Goal: Find specific page/section: Find specific page/section

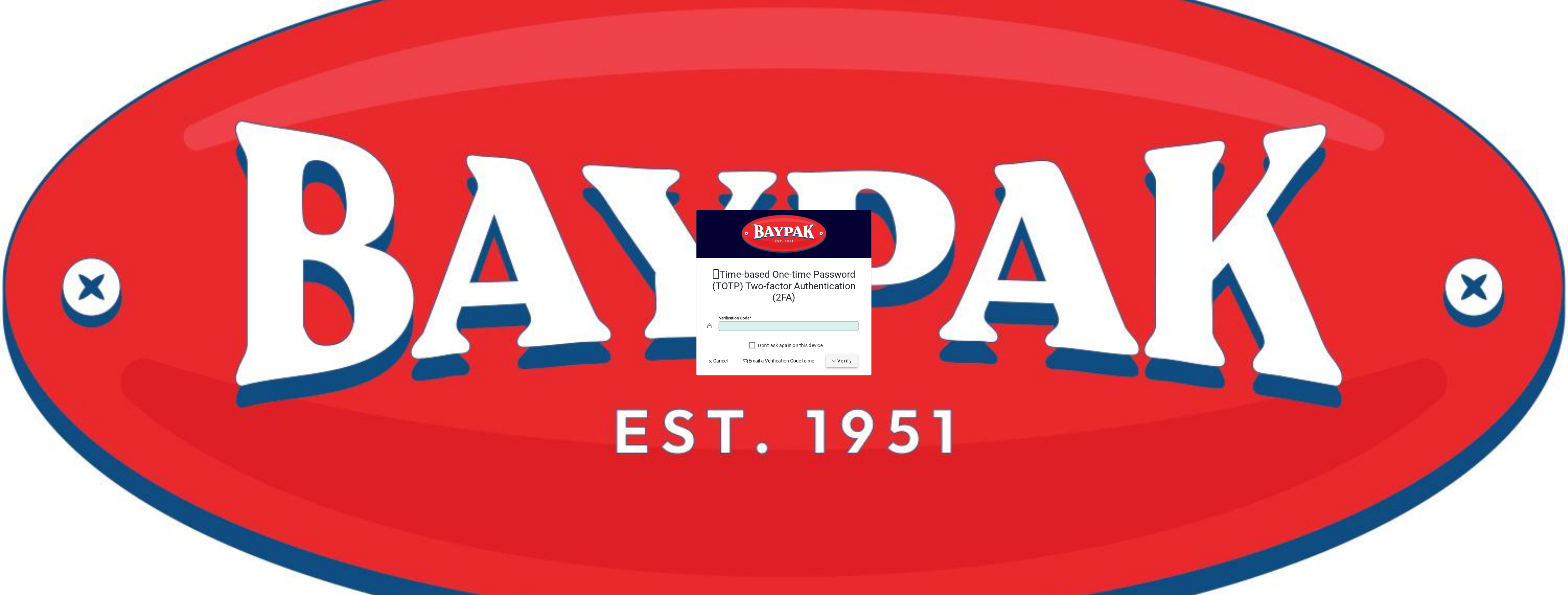
type input "******"
click at [841, 363] on span "Verify" at bounding box center [842, 361] width 21 height 7
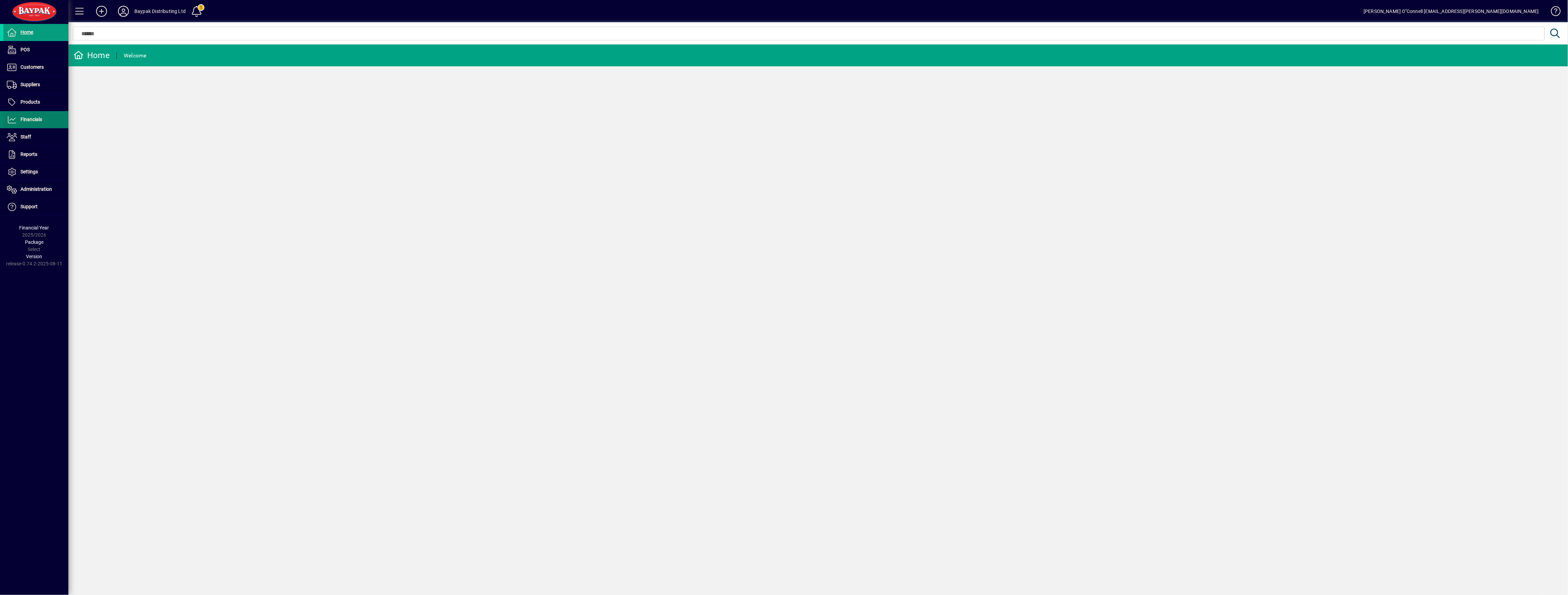
click at [37, 117] on span "Financials" at bounding box center [31, 119] width 21 height 5
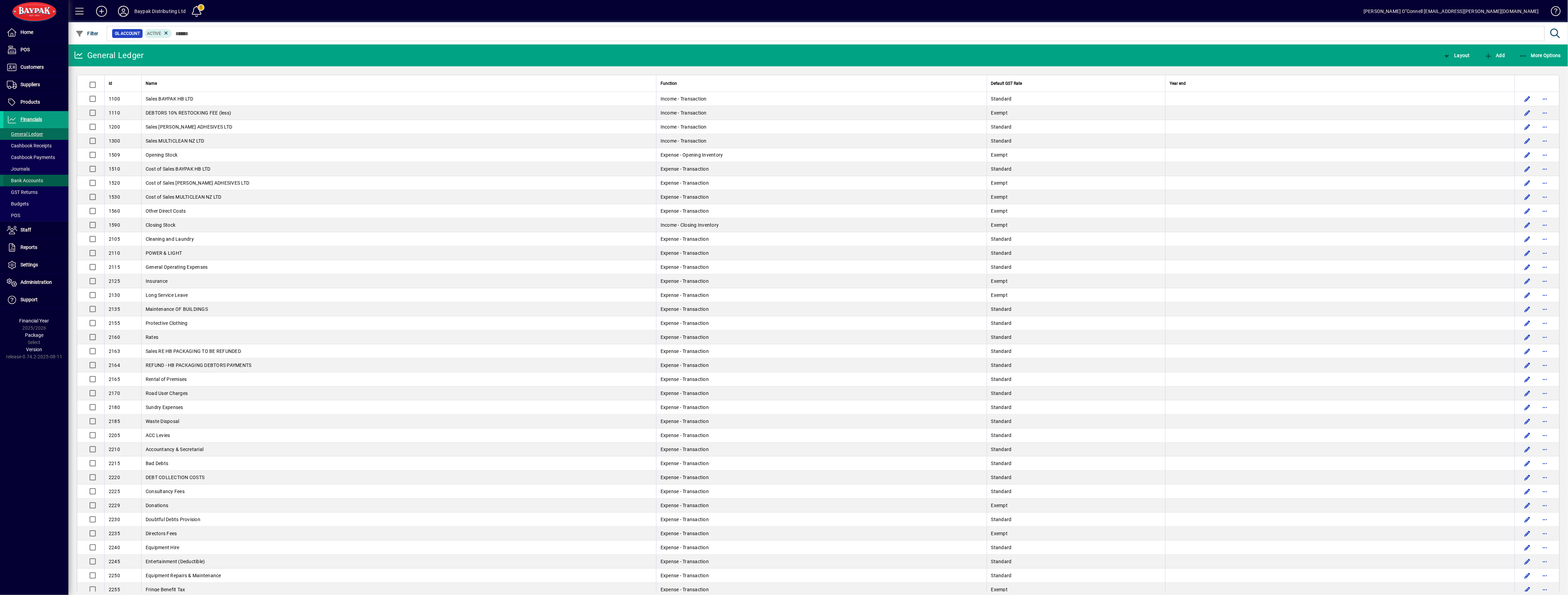
click at [35, 180] on span "Bank Accounts" at bounding box center [25, 180] width 37 height 5
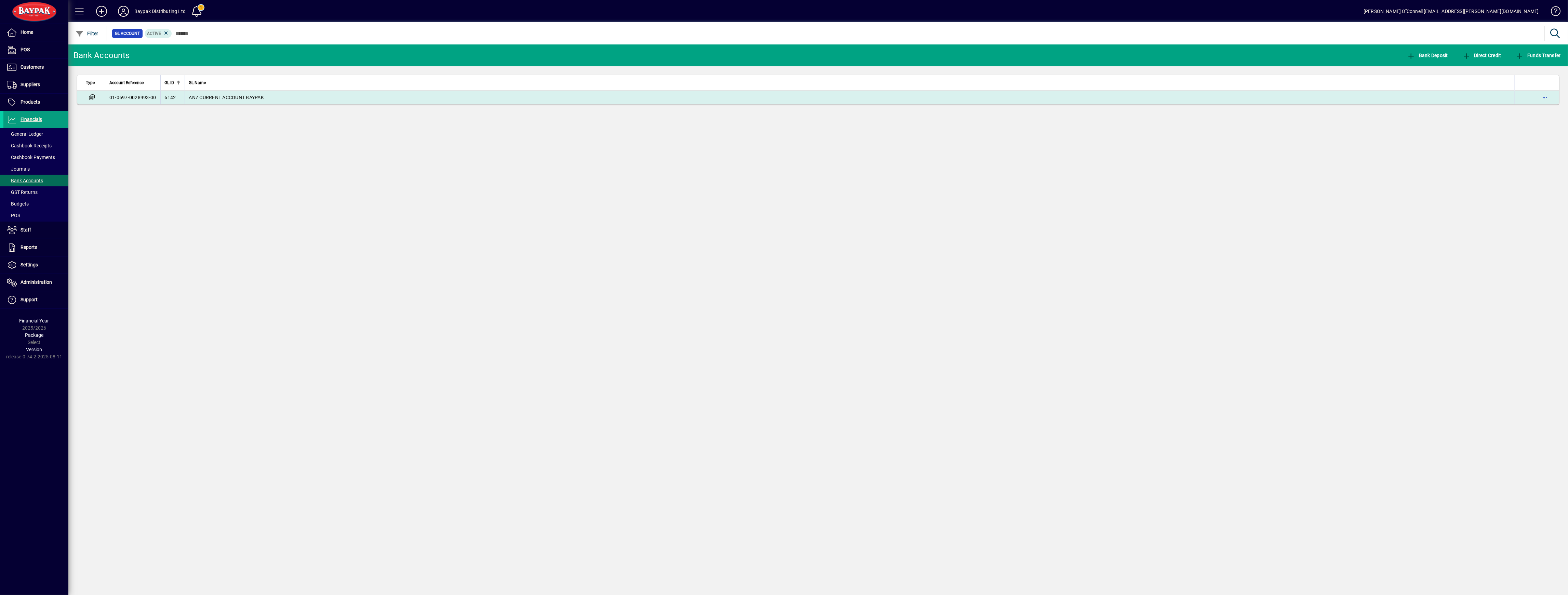
click at [177, 102] on td "6142" at bounding box center [172, 97] width 24 height 13
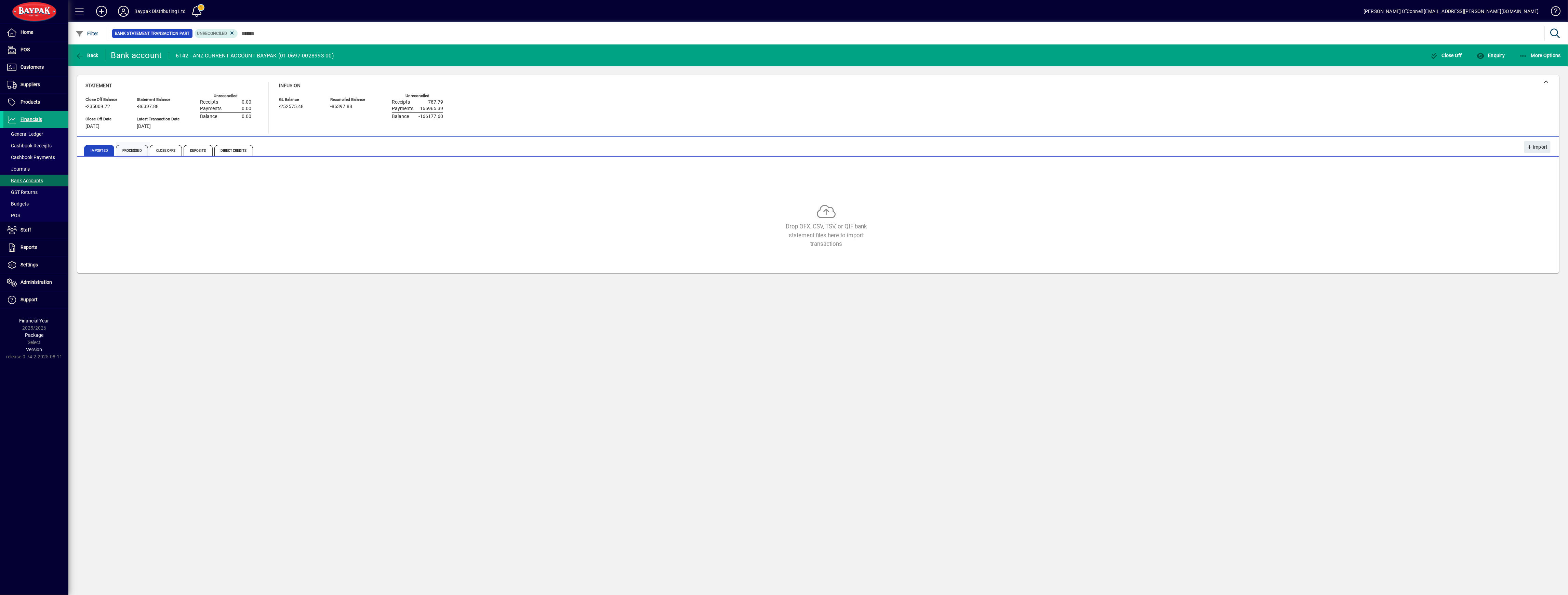
click at [138, 146] on span "Processed" at bounding box center [131, 150] width 32 height 11
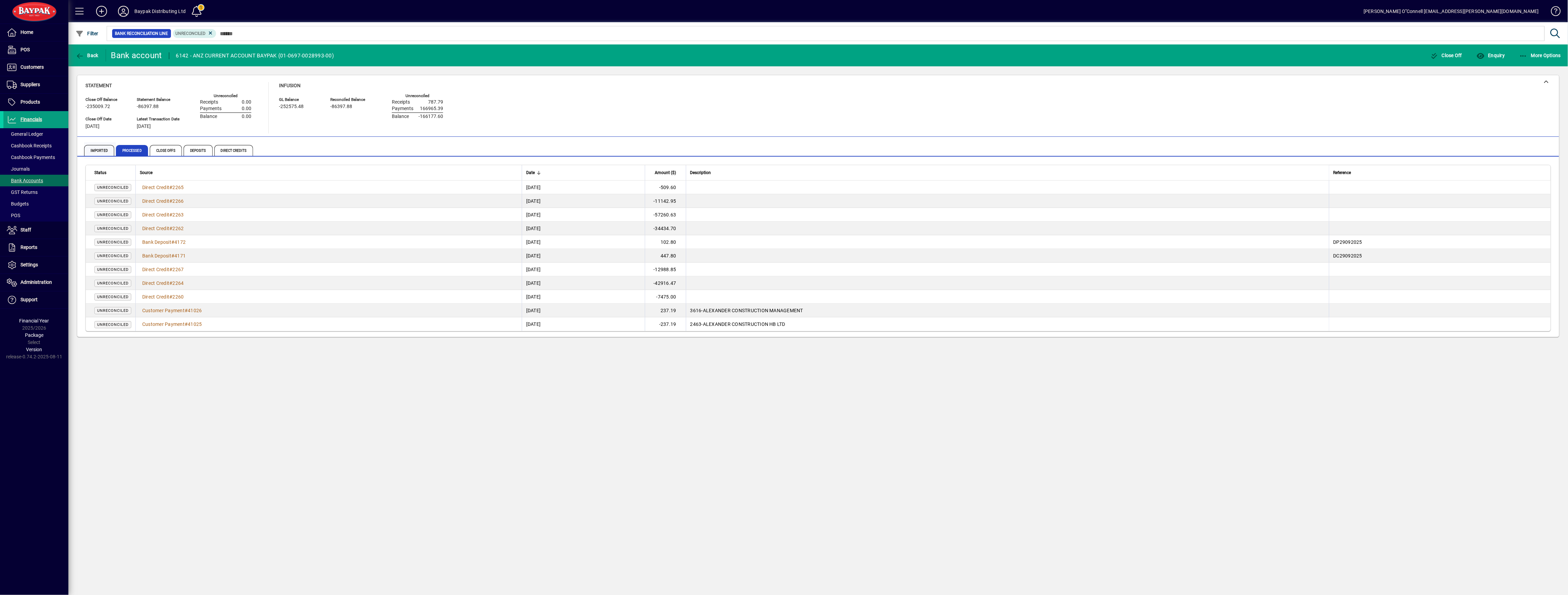
click at [88, 147] on span "Imported" at bounding box center [99, 150] width 30 height 11
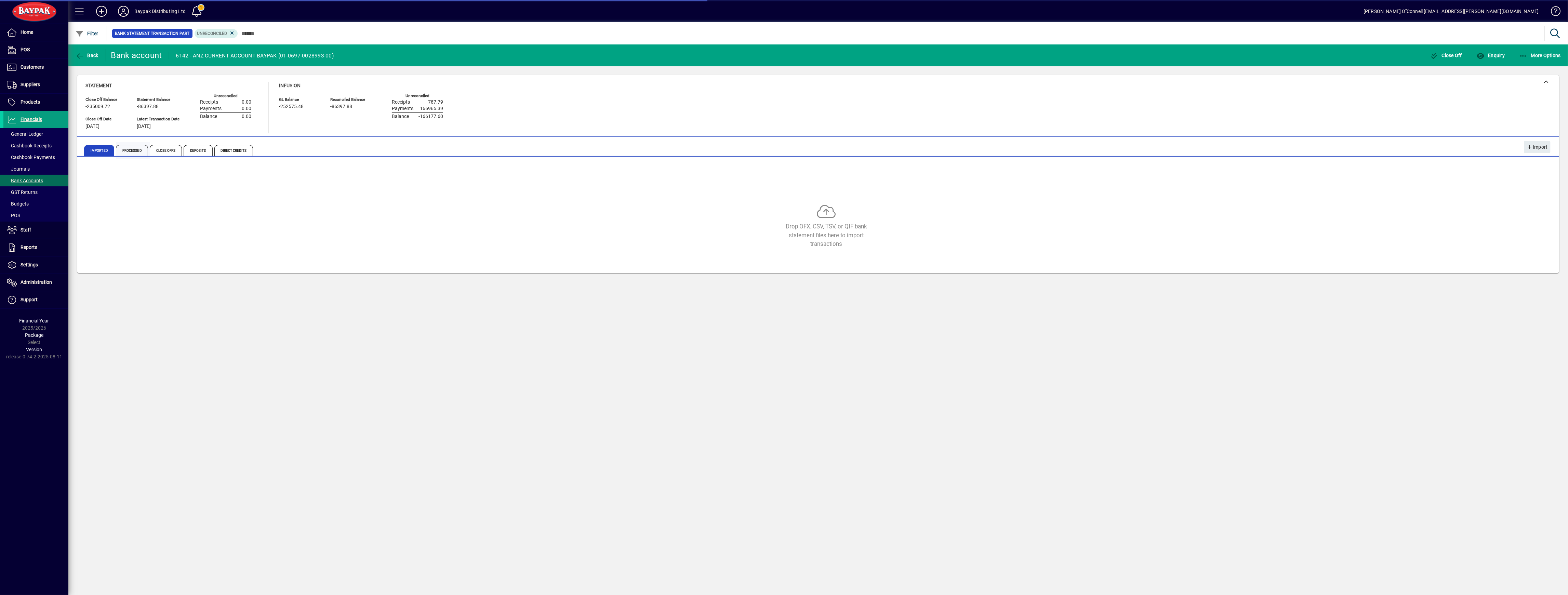
click at [139, 149] on span "Processed" at bounding box center [131, 150] width 32 height 11
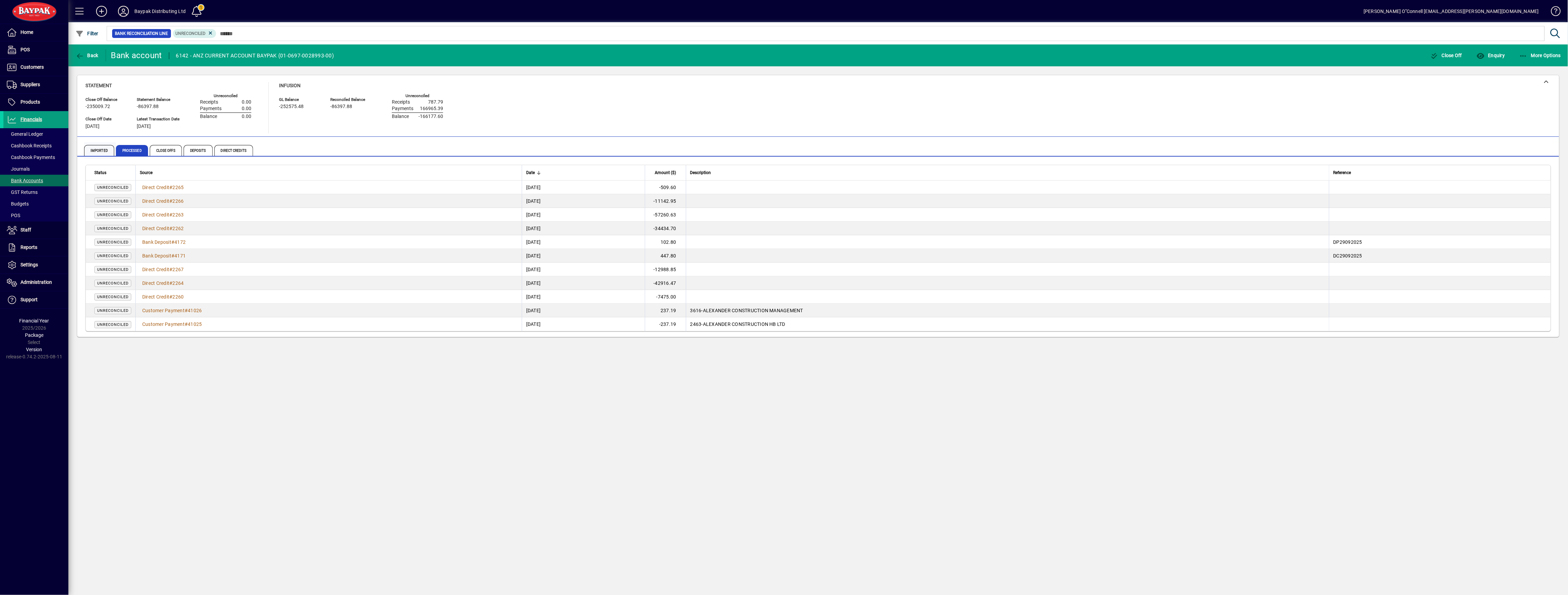
click at [97, 153] on span "Imported" at bounding box center [99, 150] width 30 height 11
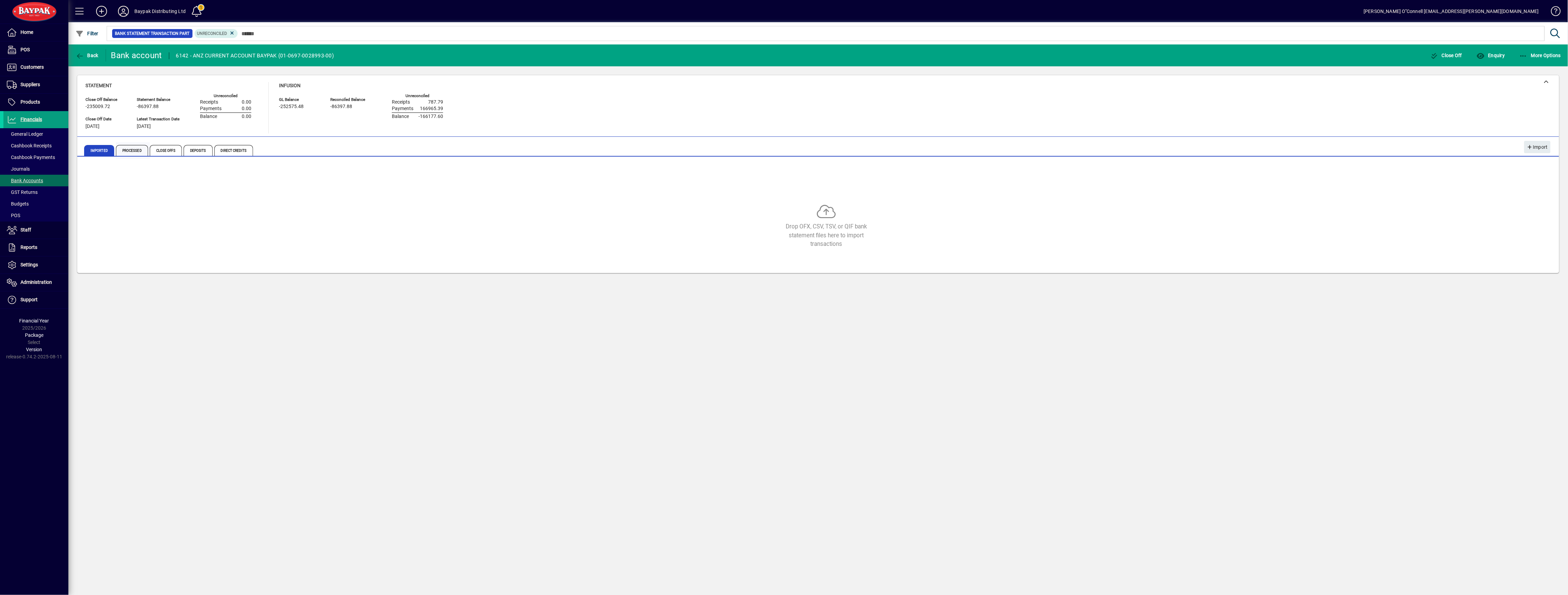
click at [131, 149] on span "Processed" at bounding box center [131, 150] width 32 height 11
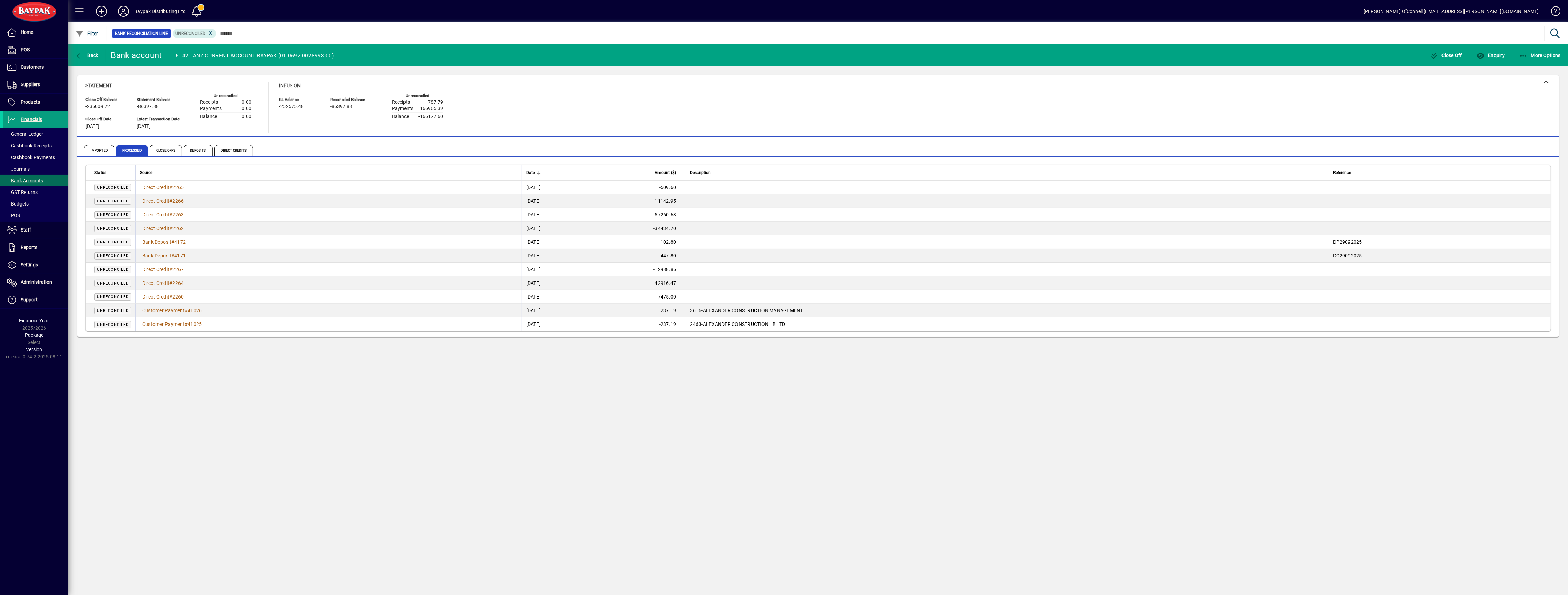
click at [559, 383] on div "Back Bank account 6142 - ANZ CURRENT ACCOUNT BAYPAK (01-0697-0028993-00) Close …" at bounding box center [818, 320] width 1500 height 551
